Goal: Find specific page/section: Find specific page/section

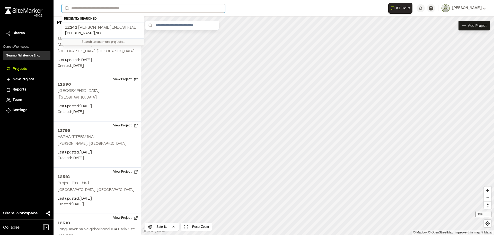
click at [87, 9] on input "Search" at bounding box center [144, 8] width 164 height 8
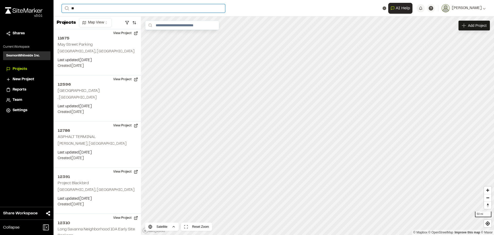
click at [123, 9] on input "**" at bounding box center [144, 8] width 164 height 8
type input "*****"
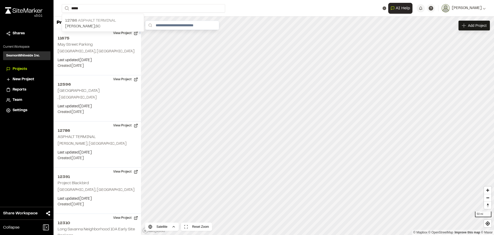
click at [98, 24] on p "[PERSON_NAME] , [GEOGRAPHIC_DATA]" at bounding box center [103, 27] width 76 height 6
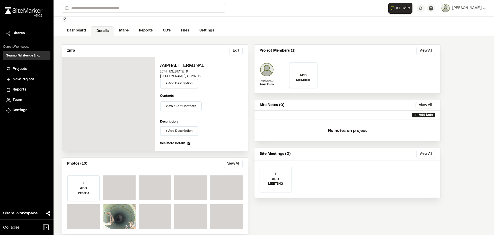
scroll to position [23, 0]
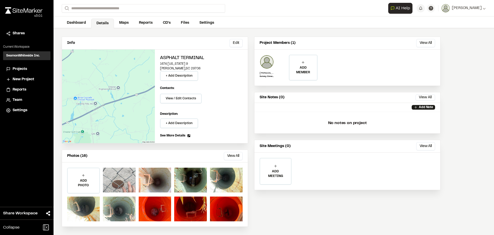
click at [120, 179] on div at bounding box center [119, 179] width 33 height 25
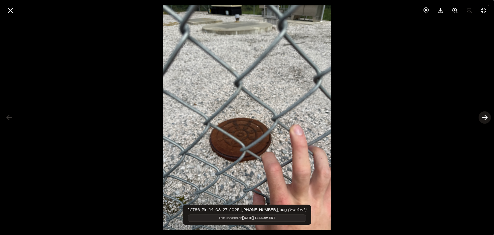
click at [488, 116] on icon at bounding box center [485, 117] width 8 height 9
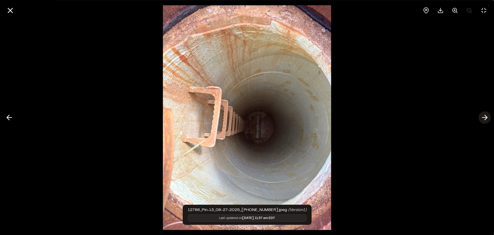
click at [487, 116] on icon at bounding box center [485, 117] width 8 height 9
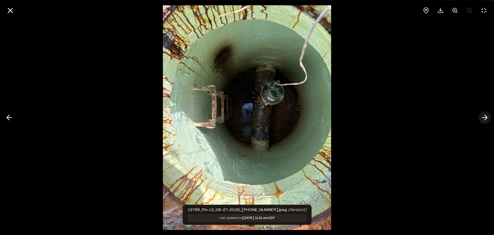
click at [483, 117] on line at bounding box center [485, 117] width 5 height 0
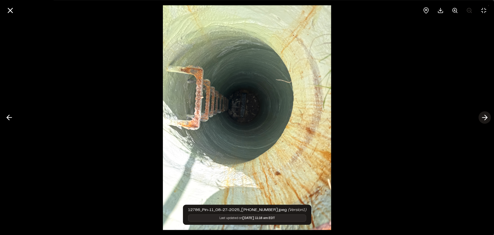
click at [483, 117] on line at bounding box center [485, 117] width 5 height 0
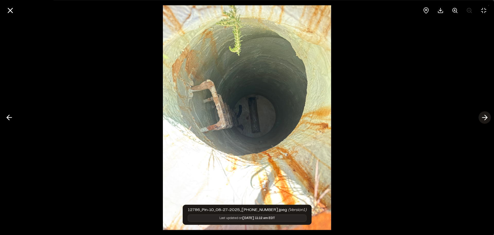
click at [483, 117] on line at bounding box center [485, 117] width 5 height 0
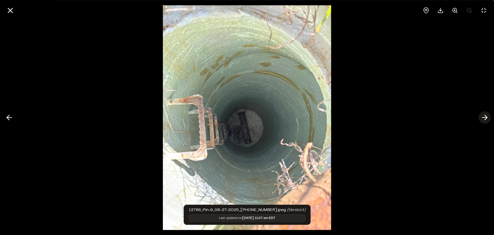
click at [483, 117] on line at bounding box center [485, 117] width 5 height 0
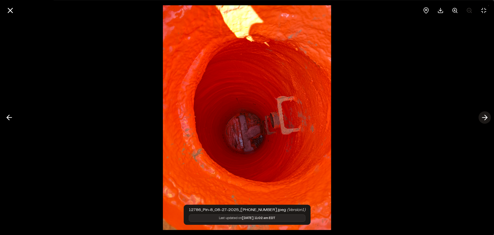
click at [483, 117] on line at bounding box center [485, 117] width 5 height 0
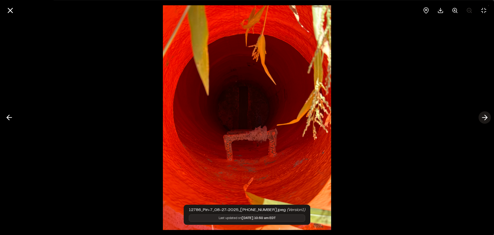
click at [486, 116] on icon at bounding box center [485, 117] width 8 height 9
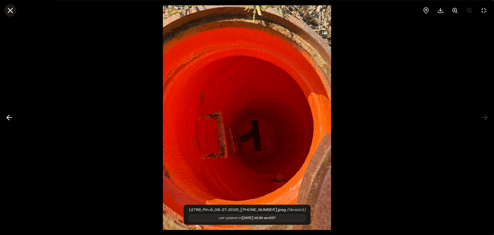
click at [11, 11] on line at bounding box center [10, 10] width 4 height 4
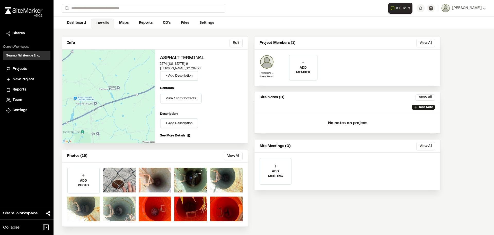
click at [120, 22] on link "Maps" at bounding box center [124, 23] width 20 height 10
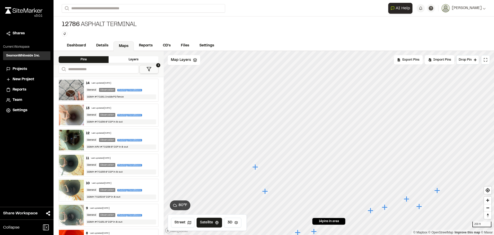
click at [265, 192] on icon "Map marker" at bounding box center [265, 191] width 6 height 6
click at [319, 119] on icon "Map marker" at bounding box center [319, 119] width 6 height 6
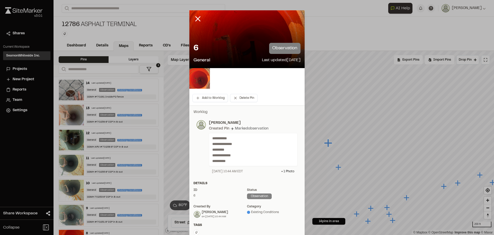
click at [198, 78] on img at bounding box center [200, 78] width 21 height 21
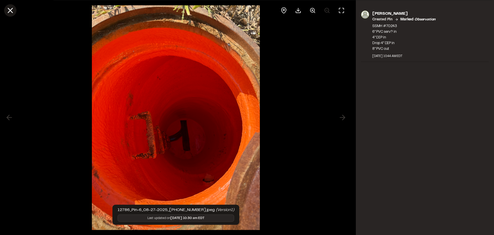
click at [8, 13] on icon at bounding box center [10, 10] width 9 height 9
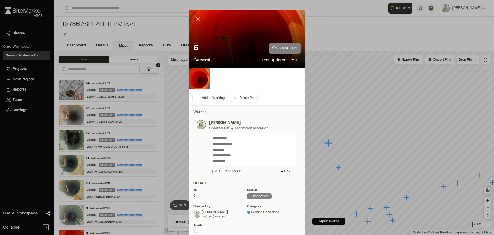
click at [199, 20] on icon at bounding box center [198, 18] width 9 height 9
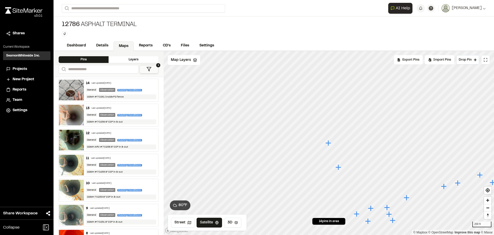
click at [357, 215] on icon "Map marker" at bounding box center [357, 214] width 6 height 6
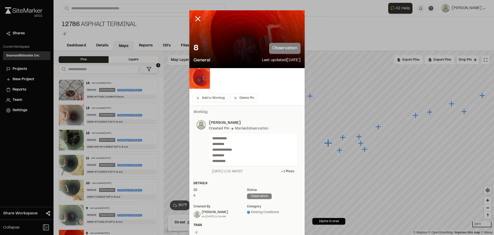
click at [202, 77] on img at bounding box center [200, 78] width 21 height 21
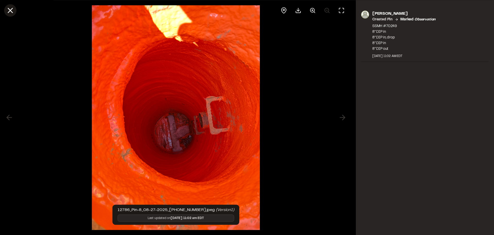
click at [11, 10] on line at bounding box center [10, 10] width 4 height 4
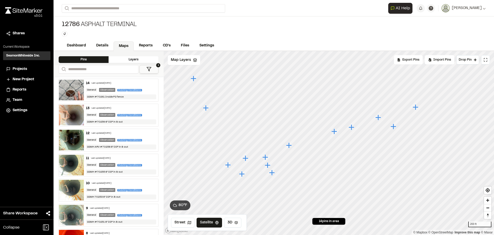
click at [273, 173] on icon "Map marker" at bounding box center [272, 172] width 6 height 6
click at [298, 145] on icon "Map marker" at bounding box center [299, 144] width 6 height 6
click at [359, 141] on icon "Map marker" at bounding box center [359, 142] width 6 height 6
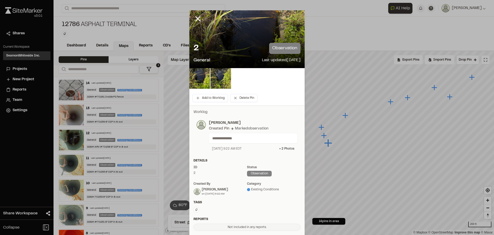
click at [250, 37] on div at bounding box center [247, 39] width 115 height 58
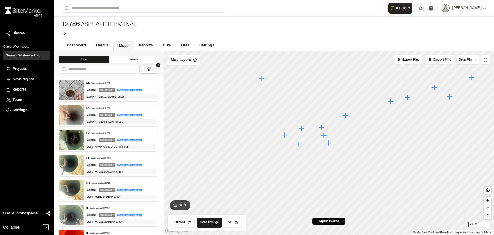
click at [324, 135] on icon "Map marker" at bounding box center [324, 135] width 6 height 6
click at [296, 136] on icon "Map marker" at bounding box center [299, 137] width 7 height 7
click at [309, 164] on icon "Map marker" at bounding box center [307, 162] width 7 height 7
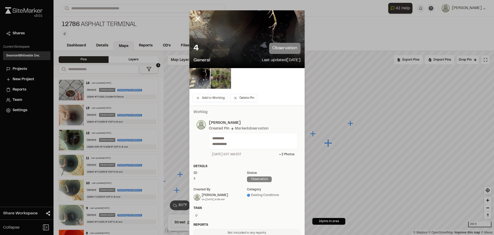
click at [247, 37] on div at bounding box center [247, 39] width 115 height 58
click at [200, 77] on img at bounding box center [200, 78] width 21 height 21
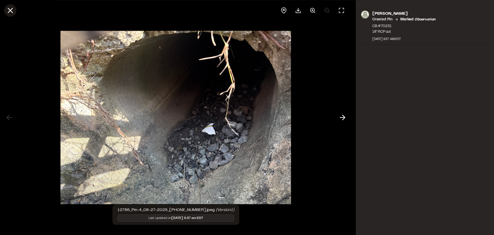
click at [11, 11] on line at bounding box center [10, 10] width 4 height 4
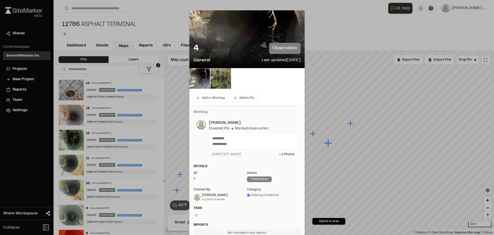
click at [199, 19] on icon at bounding box center [198, 18] width 9 height 9
